Goal: Task Accomplishment & Management: Manage account settings

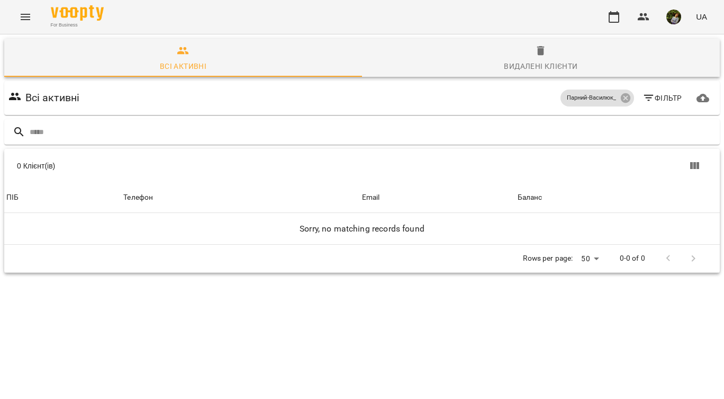
click at [24, 15] on icon "Menu" at bounding box center [25, 17] width 13 height 13
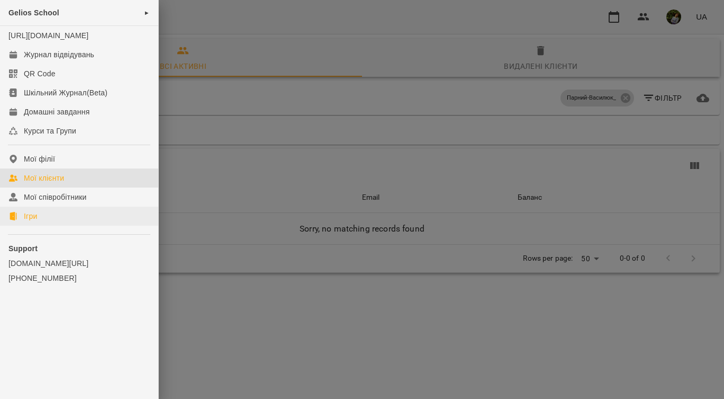
click at [49, 226] on link "Ігри" at bounding box center [79, 215] width 158 height 19
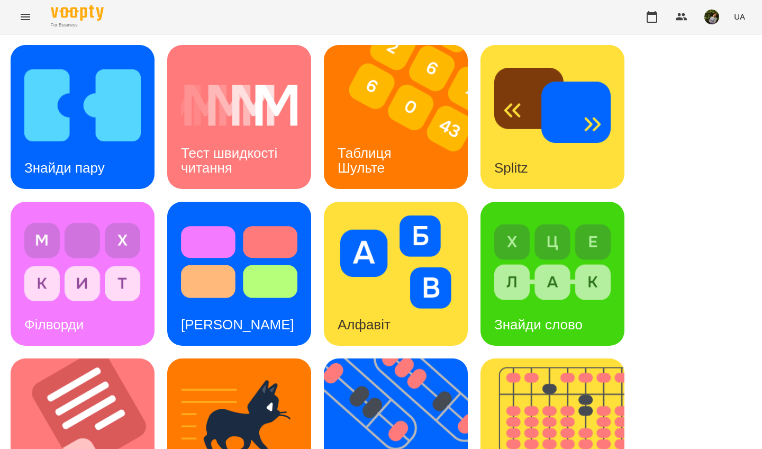
drag, startPoint x: 486, startPoint y: 18, endPoint x: 370, endPoint y: 163, distance: 186.0
click at [370, 163] on h3 "Таблиця Шульте" at bounding box center [367, 160] width 58 height 30
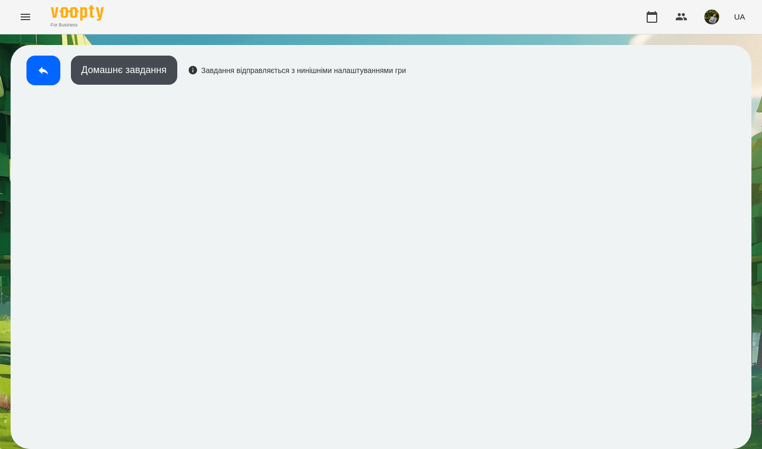
click at [47, 77] on button at bounding box center [43, 71] width 34 height 30
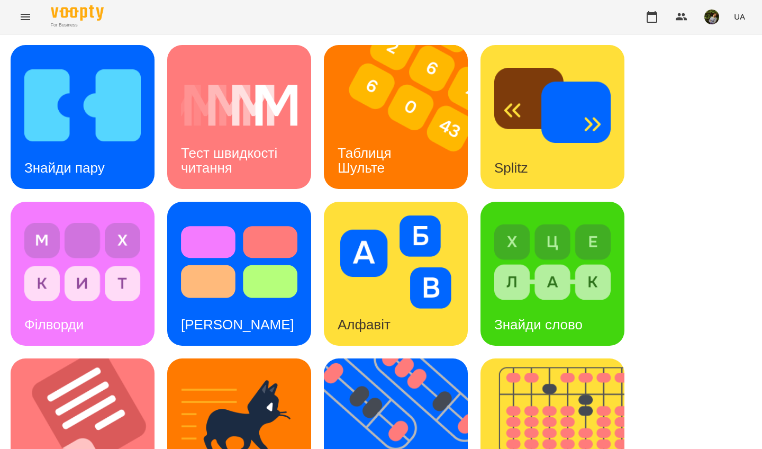
scroll to position [280, 0]
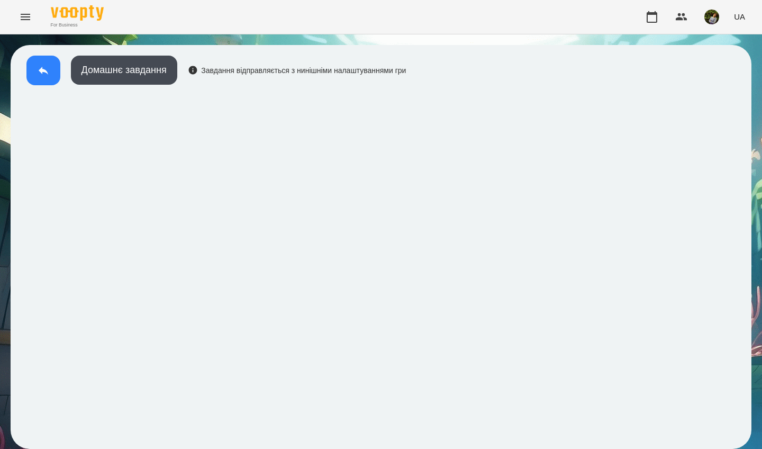
click at [43, 73] on icon at bounding box center [43, 70] width 13 height 13
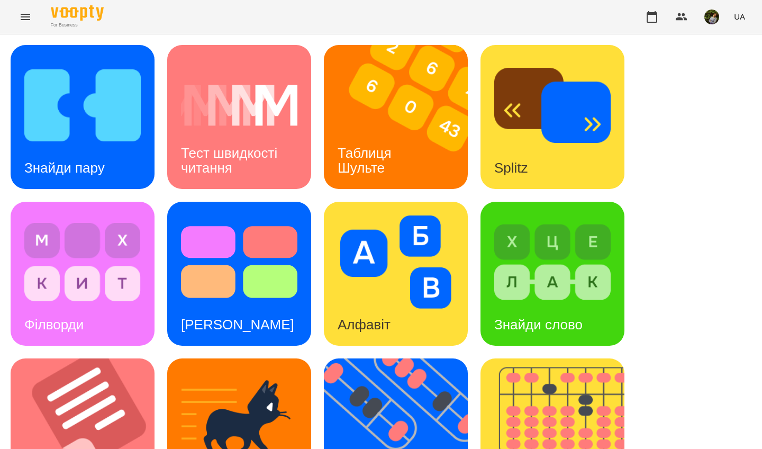
click at [509, 310] on div "Знайди слово" at bounding box center [539, 325] width 116 height 42
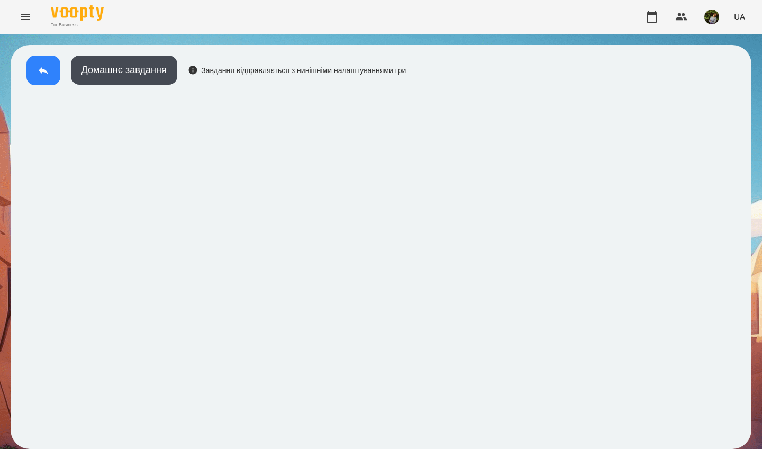
click at [46, 76] on icon at bounding box center [43, 70] width 13 height 13
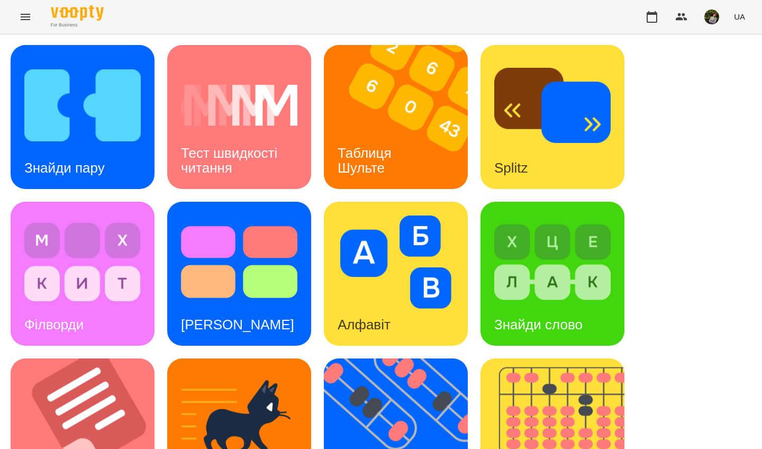
click at [73, 166] on h3 "Знайди пару" at bounding box center [64, 168] width 80 height 16
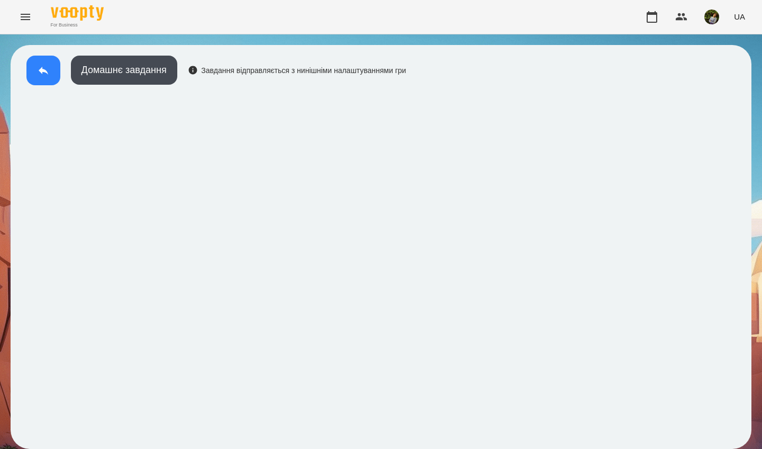
click at [46, 73] on icon at bounding box center [43, 70] width 13 height 13
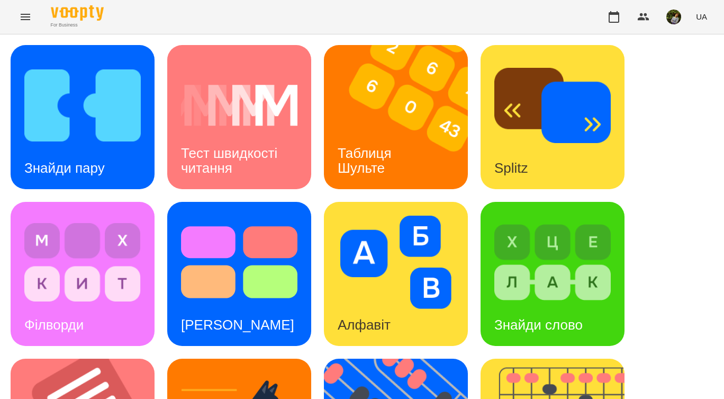
click at [24, 20] on icon "Menu" at bounding box center [25, 17] width 13 height 13
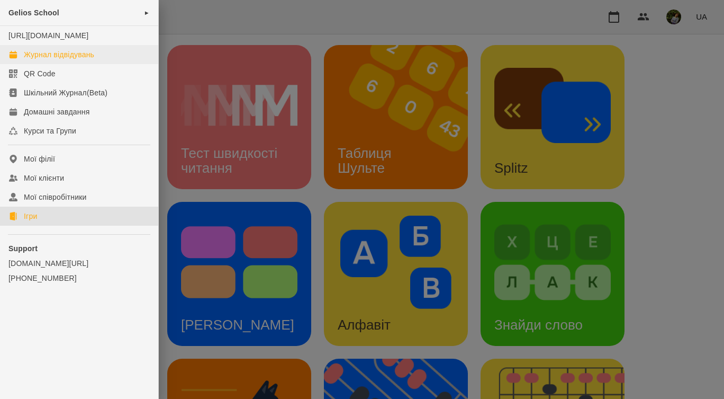
click at [65, 60] on div "Журнал відвідувань" at bounding box center [59, 54] width 70 height 11
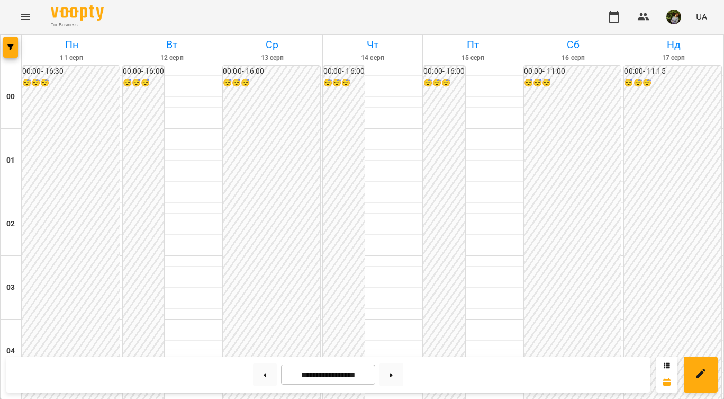
scroll to position [939, 0]
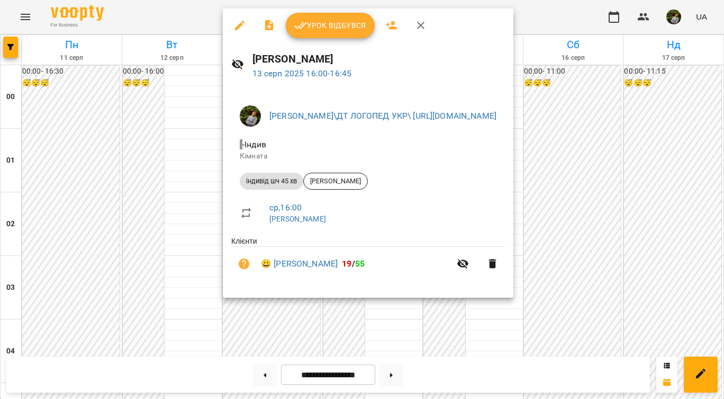
click at [339, 28] on span "Урок відбувся" at bounding box center [330, 25] width 72 height 13
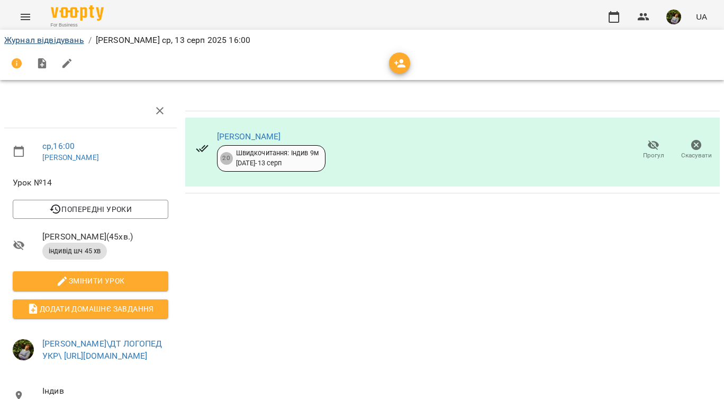
click at [37, 36] on link "Журнал відвідувань" at bounding box center [44, 40] width 80 height 10
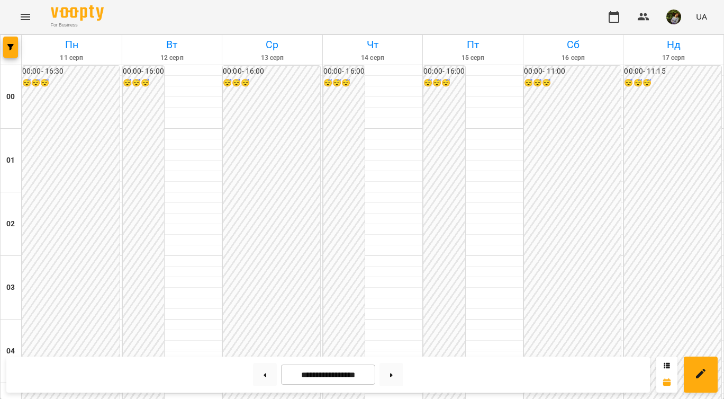
scroll to position [974, 0]
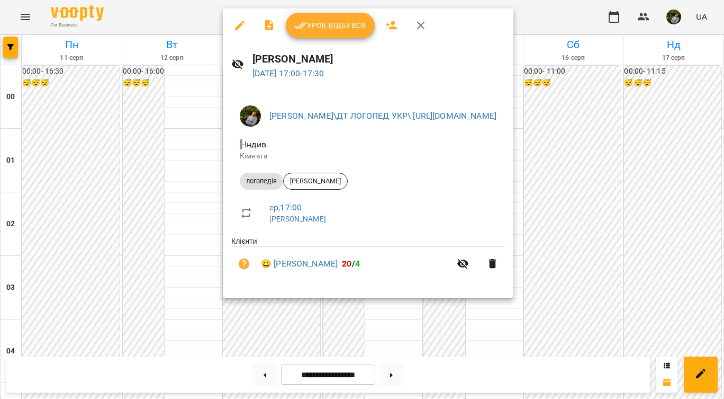
click at [181, 266] on div at bounding box center [362, 199] width 724 height 399
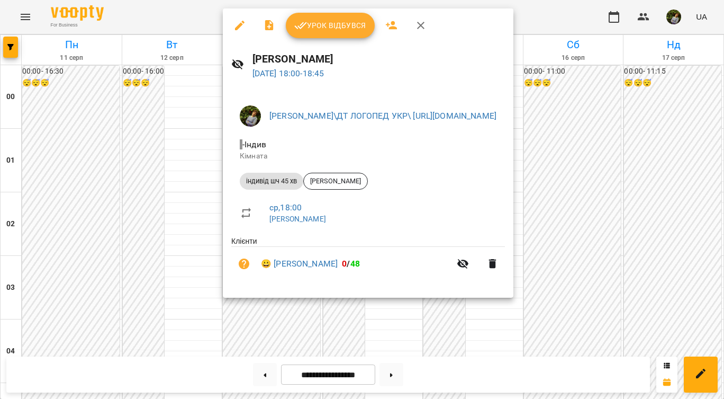
click at [154, 274] on div at bounding box center [362, 199] width 724 height 399
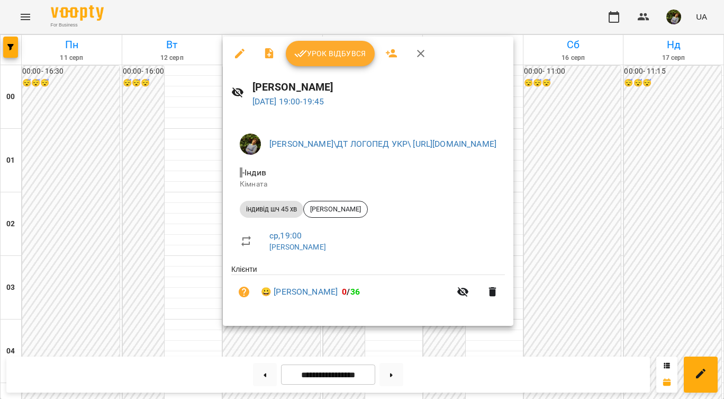
click at [158, 262] on div at bounding box center [362, 199] width 724 height 399
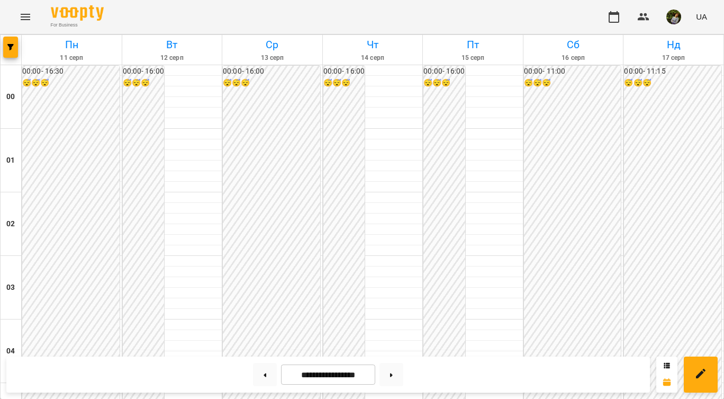
scroll to position [965, 0]
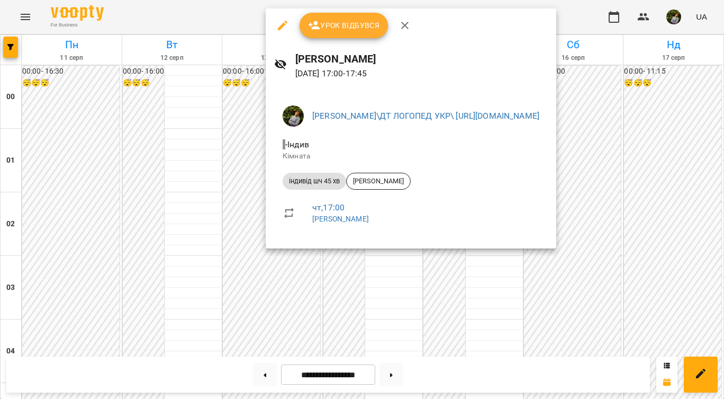
click at [379, 280] on div at bounding box center [362, 199] width 724 height 399
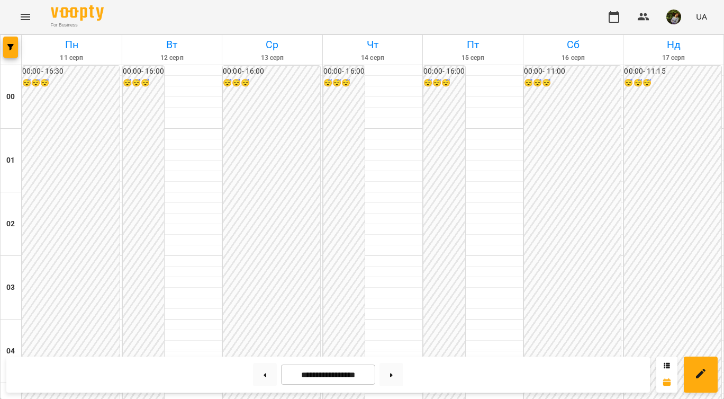
scroll to position [1073, 0]
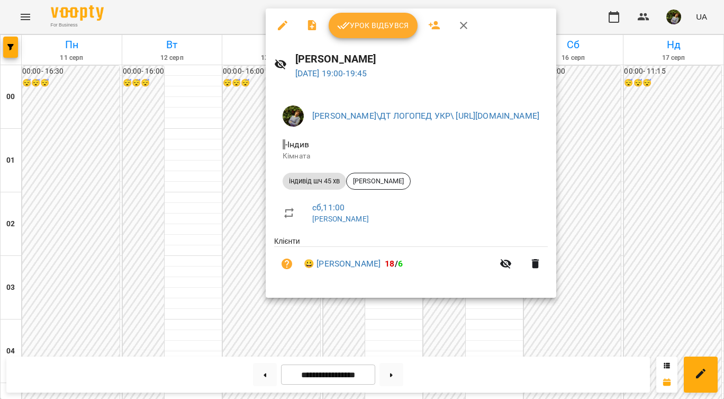
click at [388, 329] on div at bounding box center [362, 199] width 724 height 399
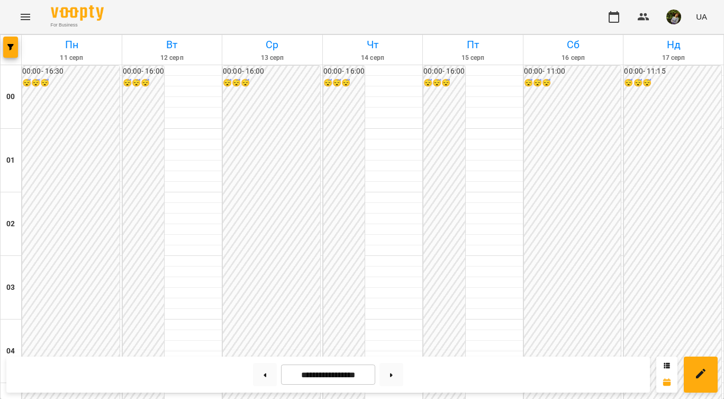
scroll to position [1186, 0]
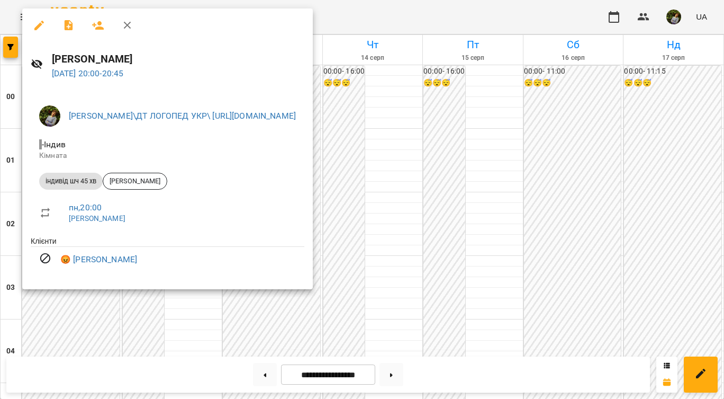
click at [678, 130] on div at bounding box center [362, 199] width 724 height 399
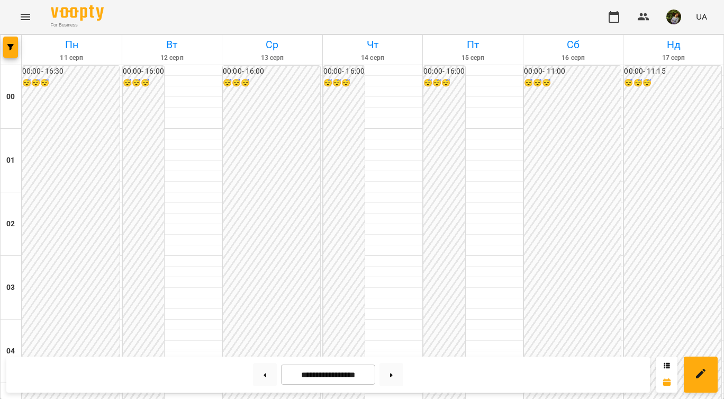
scroll to position [904, 0]
click at [393, 378] on button at bounding box center [392, 374] width 24 height 23
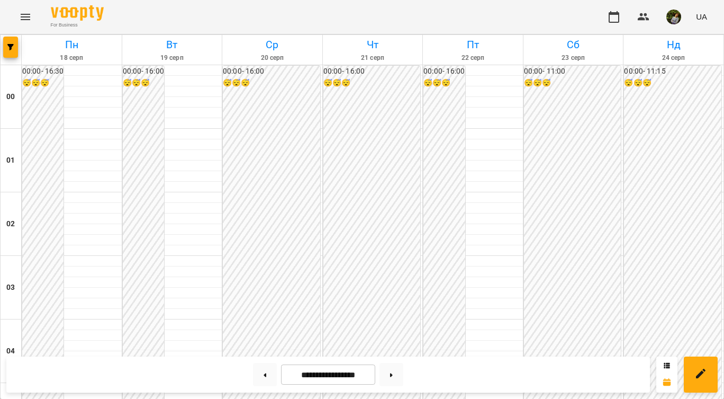
scroll to position [1231, 0]
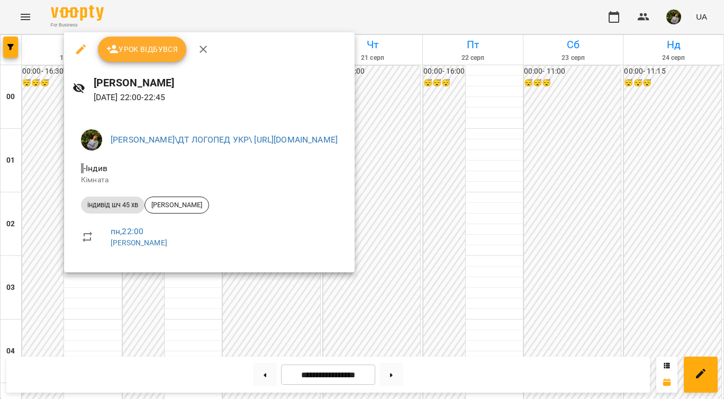
click at [95, 323] on div at bounding box center [362, 199] width 724 height 399
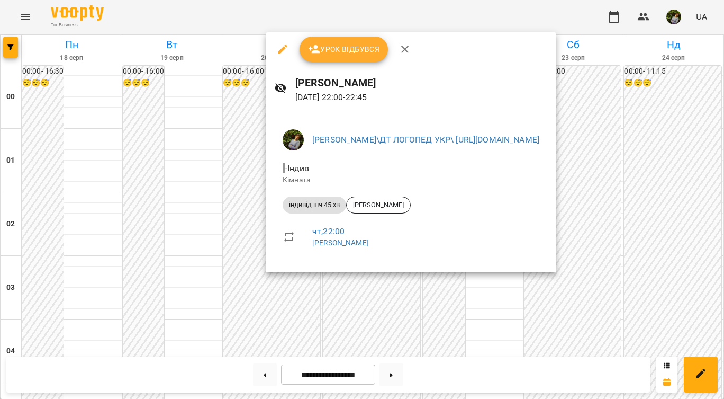
click at [402, 314] on div at bounding box center [362, 199] width 724 height 399
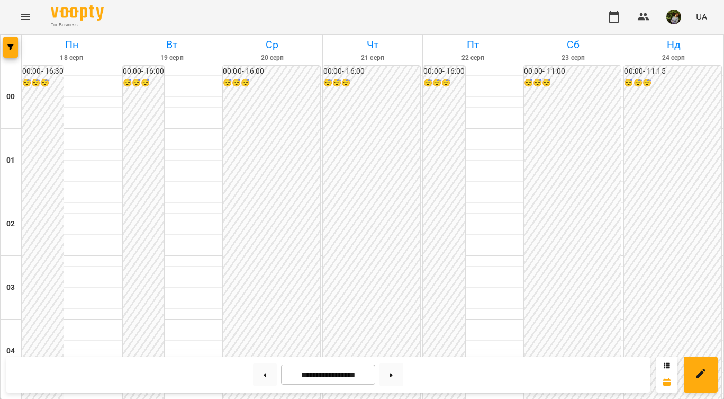
scroll to position [548, 0]
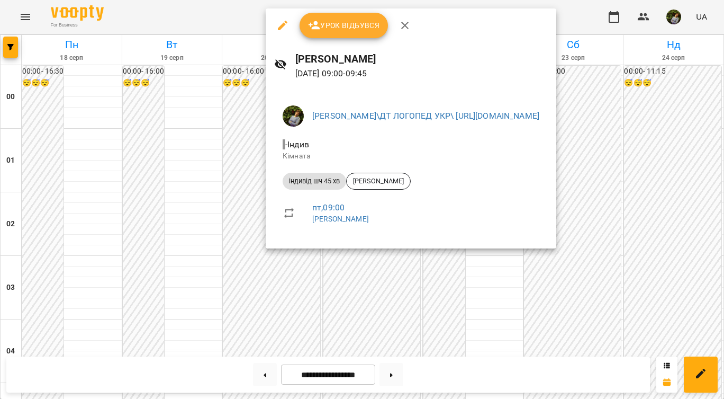
click at [491, 278] on div at bounding box center [362, 199] width 724 height 399
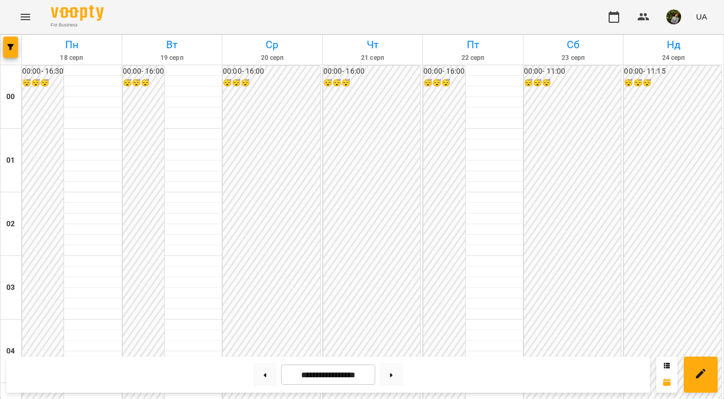
scroll to position [883, 0]
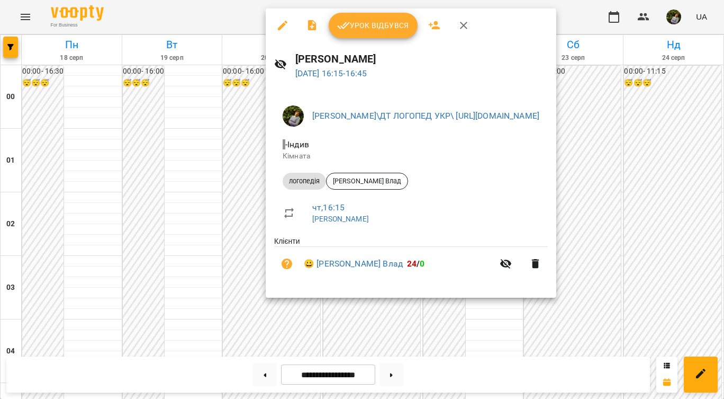
click at [377, 328] on div at bounding box center [362, 199] width 724 height 399
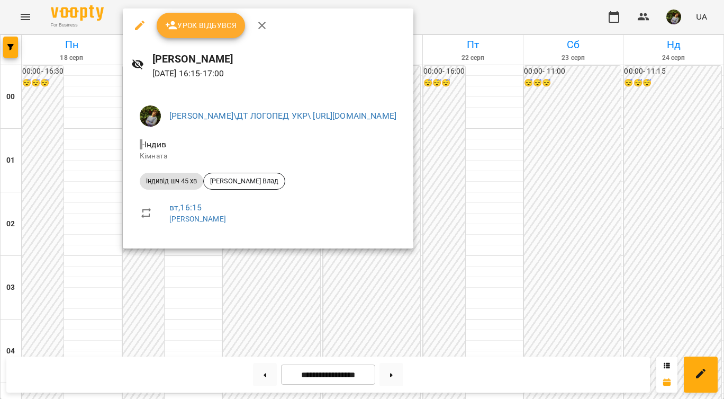
click at [384, 334] on div at bounding box center [362, 199] width 724 height 399
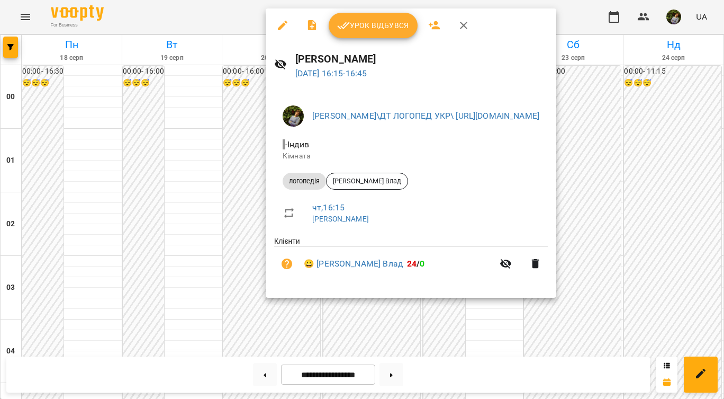
click at [376, 340] on div at bounding box center [362, 199] width 724 height 399
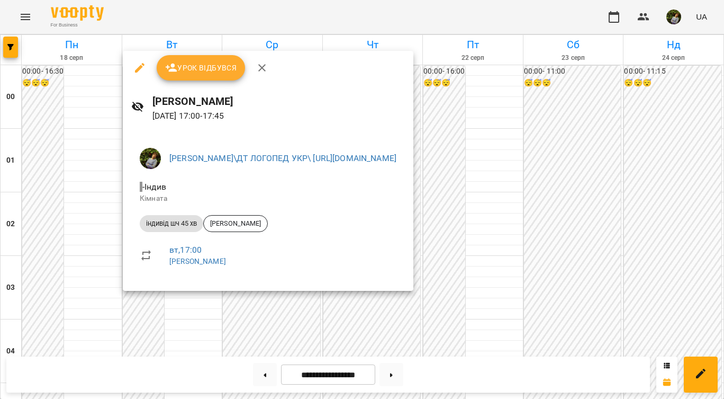
click at [185, 334] on div at bounding box center [362, 199] width 724 height 399
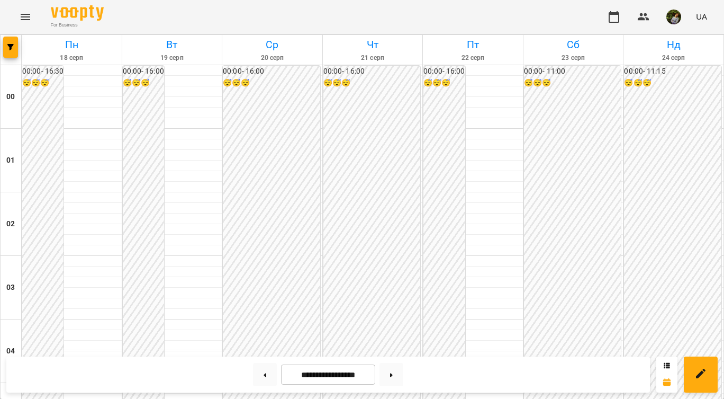
scroll to position [921, 0]
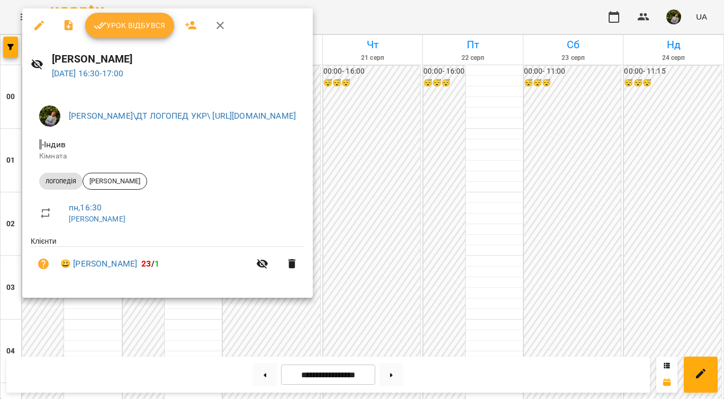
click at [179, 319] on div at bounding box center [362, 199] width 724 height 399
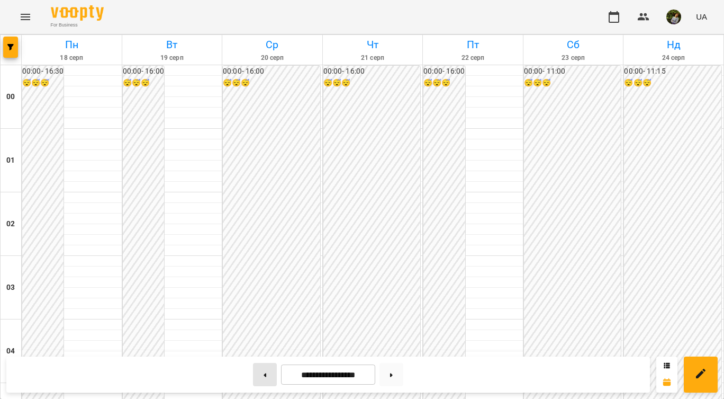
click at [266, 376] on button at bounding box center [265, 374] width 24 height 23
type input "**********"
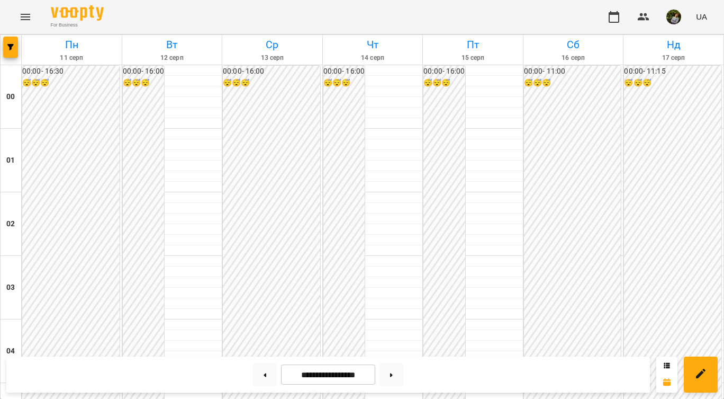
scroll to position [964, 0]
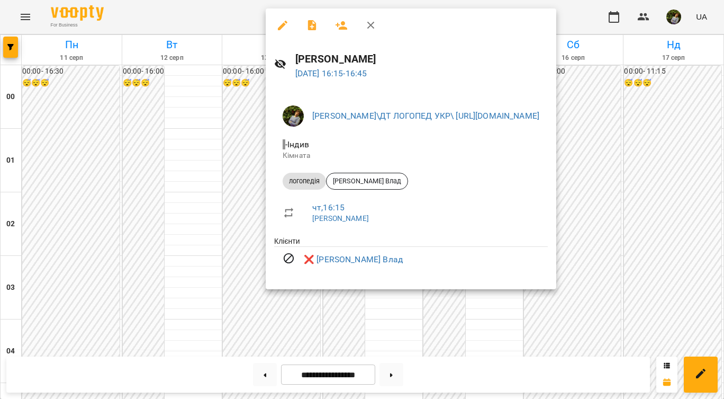
click at [386, 324] on div at bounding box center [362, 199] width 724 height 399
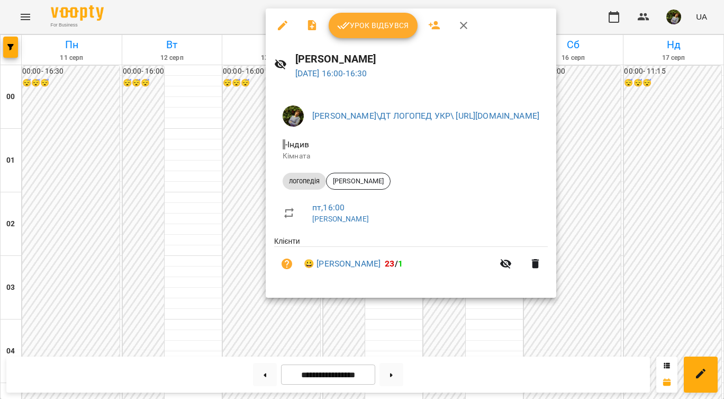
click at [389, 325] on div at bounding box center [362, 199] width 724 height 399
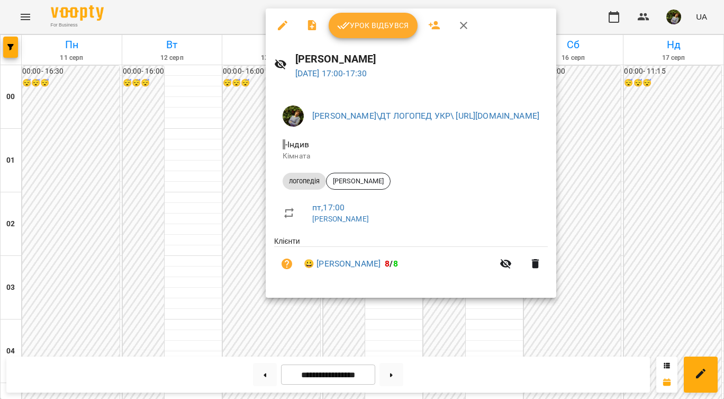
click at [395, 320] on div at bounding box center [362, 199] width 724 height 399
